Goal: Information Seeking & Learning: Find contact information

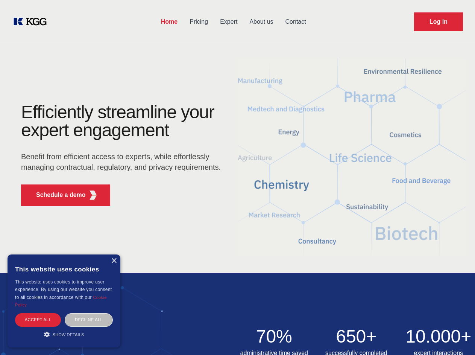
click at [237, 177] on div "Efficiently streamline your expert engagement Benefit from efficient access to …" at bounding box center [123, 157] width 229 height 109
click at [56, 195] on p "Schedule a demo" at bounding box center [61, 194] width 50 height 9
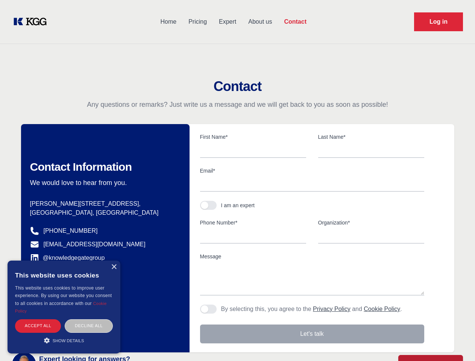
click at [114, 261] on div "× This website uses cookies This website uses cookies to improve user experienc…" at bounding box center [64, 307] width 113 height 93
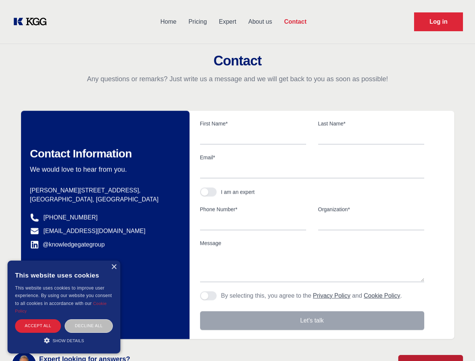
click at [38, 319] on div "Accept all" at bounding box center [38, 325] width 46 height 13
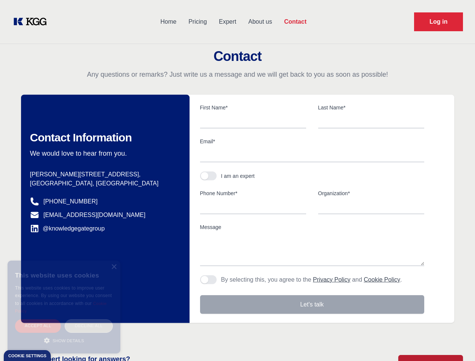
click at [89, 319] on div "Decline all" at bounding box center [89, 325] width 48 height 13
click at [64, 334] on main "Contact Any questions or remarks? Just write us a message and we will get back …" at bounding box center [237, 195] width 475 height 391
